Goal: Information Seeking & Learning: Learn about a topic

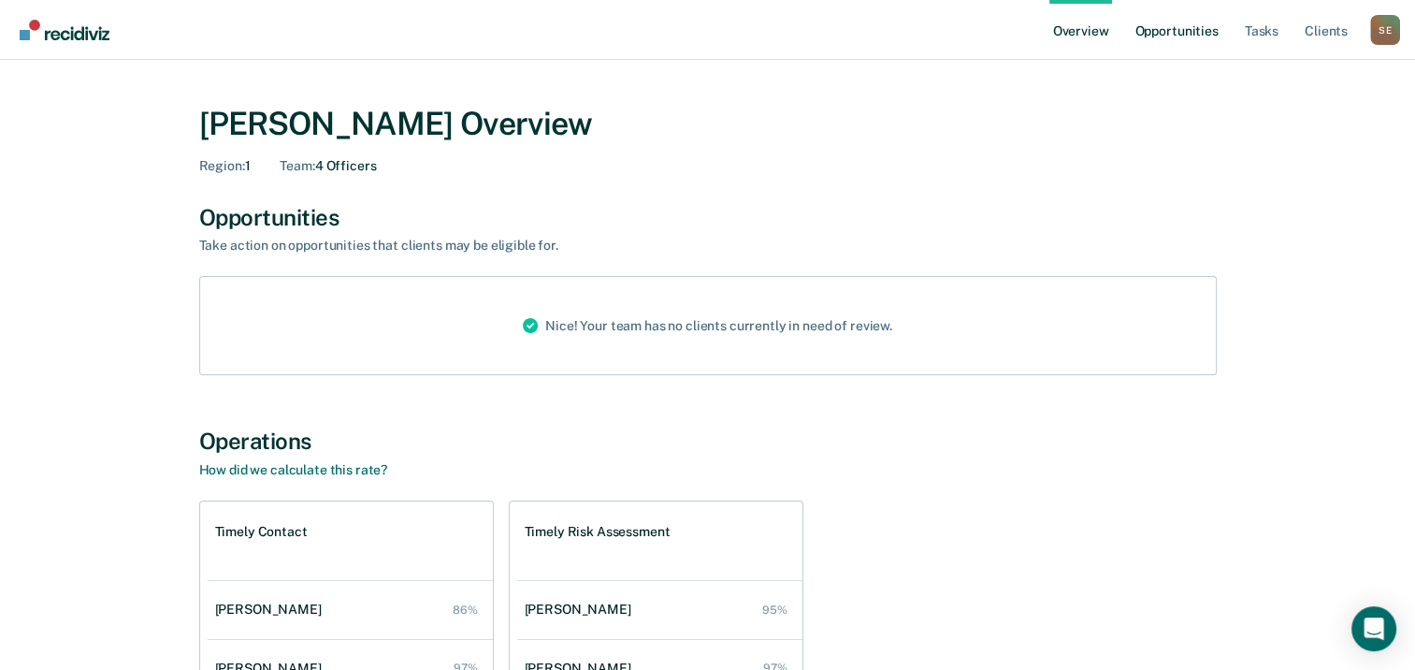
click at [1177, 34] on link "Opportunities" at bounding box center [1176, 30] width 91 height 60
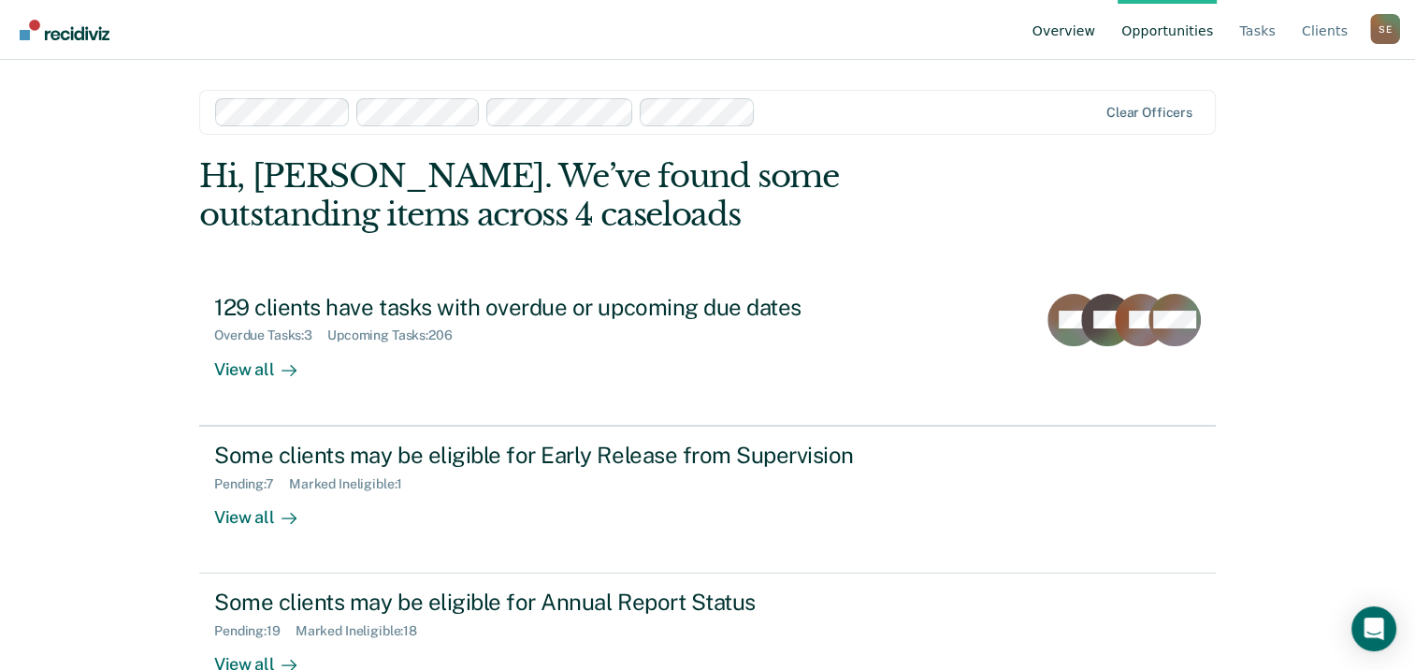
click at [1087, 27] on link "Overview" at bounding box center [1064, 30] width 71 height 60
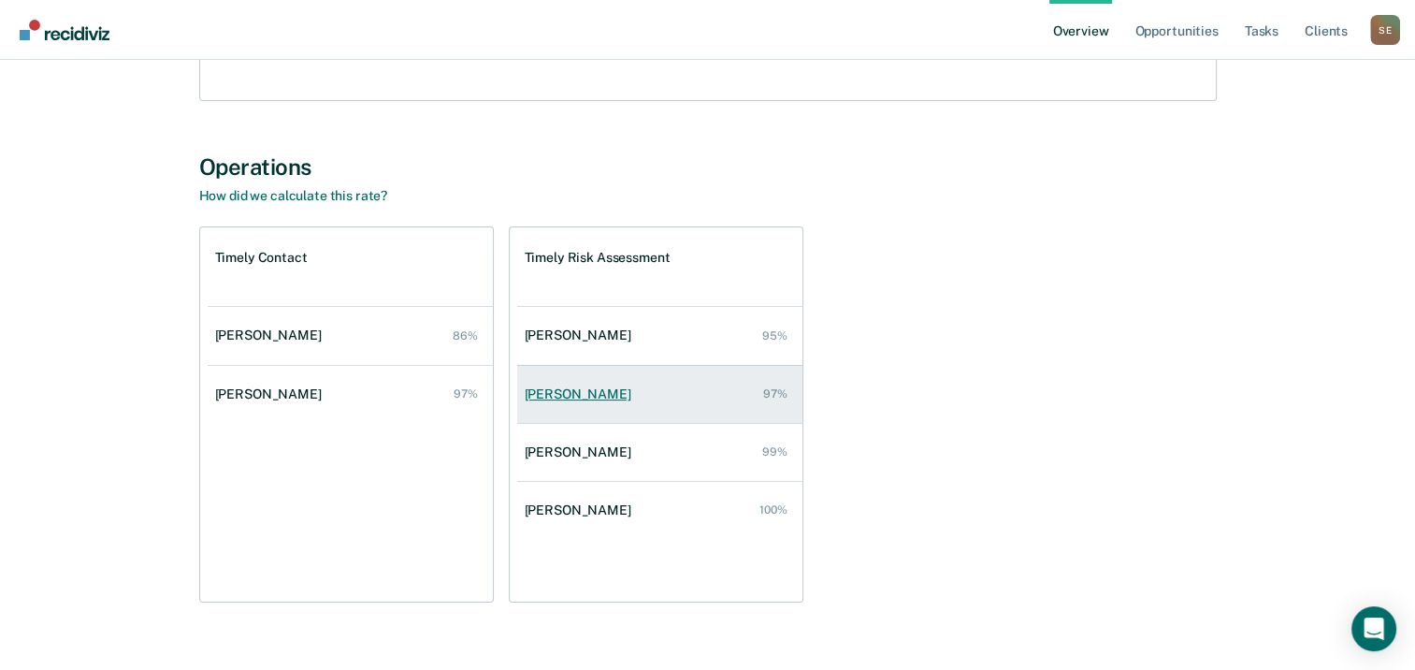
scroll to position [281, 0]
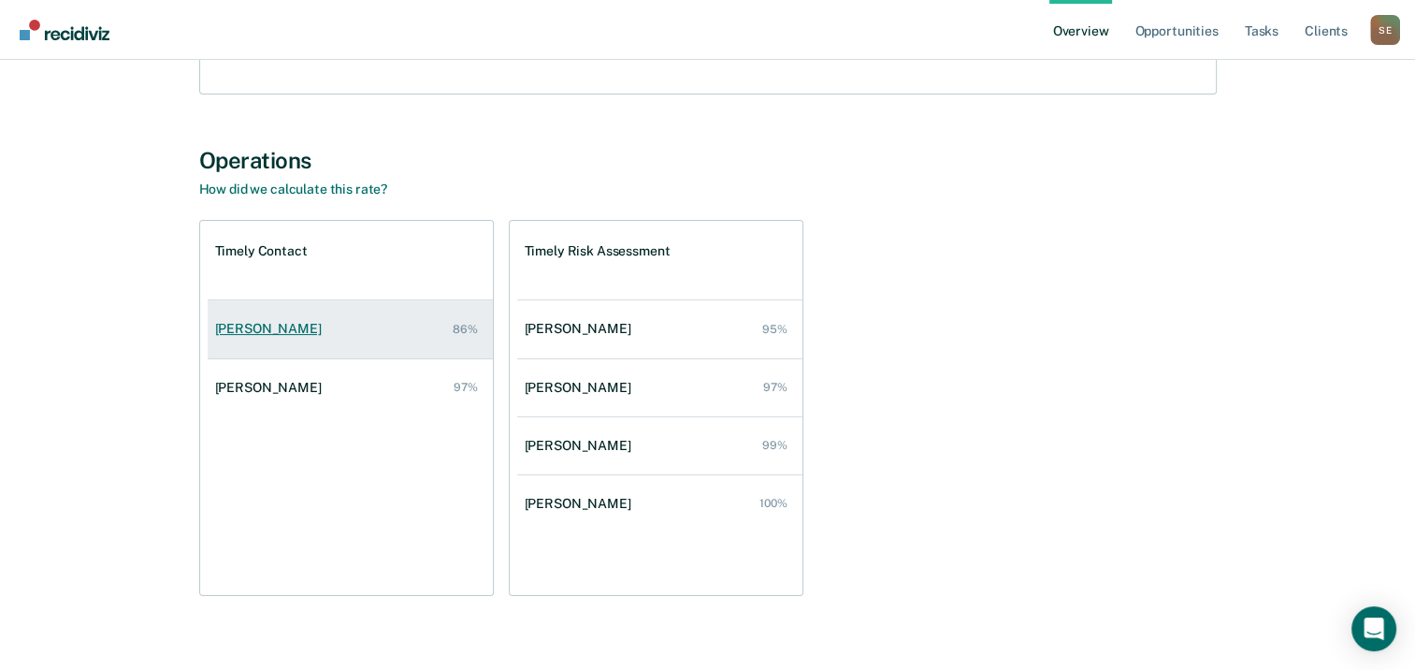
click at [260, 329] on div "[PERSON_NAME]" at bounding box center [272, 329] width 114 height 16
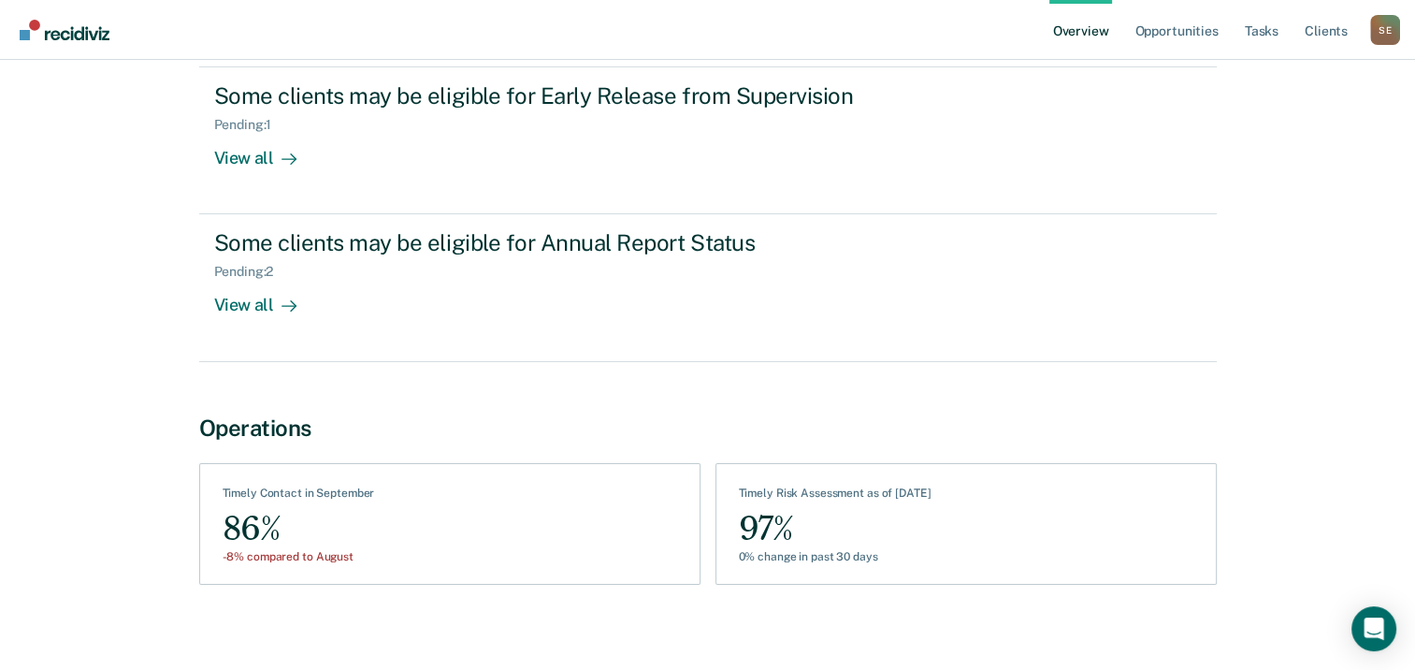
scroll to position [243, 0]
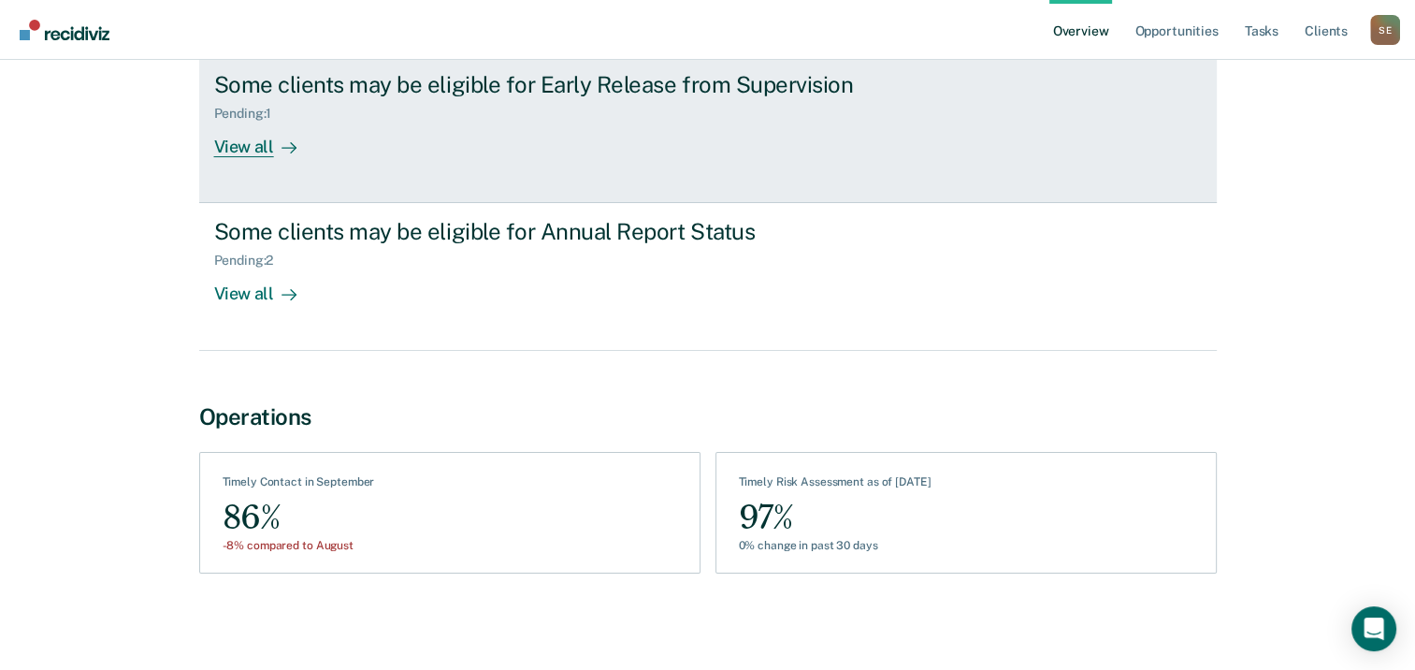
click at [252, 139] on div "View all" at bounding box center [266, 140] width 105 height 36
